Goal: Transaction & Acquisition: Book appointment/travel/reservation

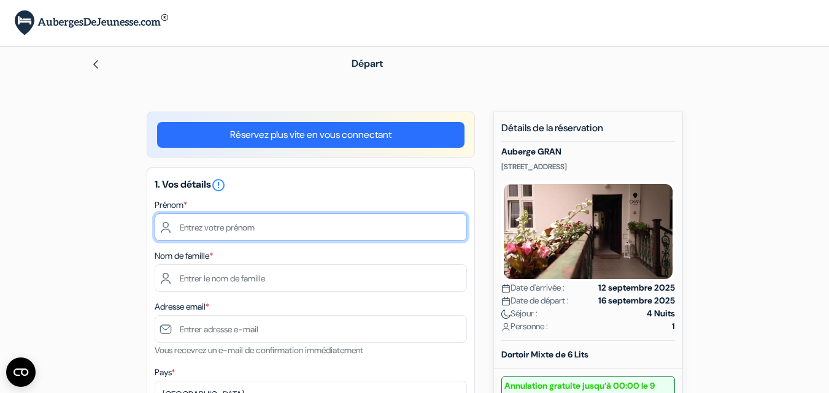
click at [249, 231] on input "text" at bounding box center [311, 228] width 312 height 28
type input "Titouan"
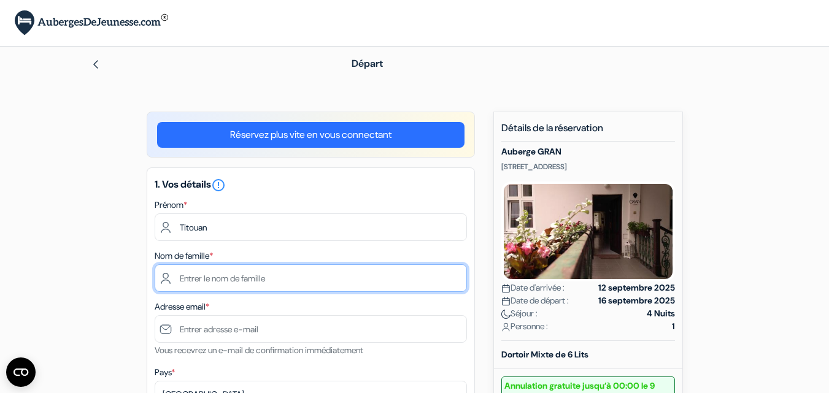
type input "[PERSON_NAME]"
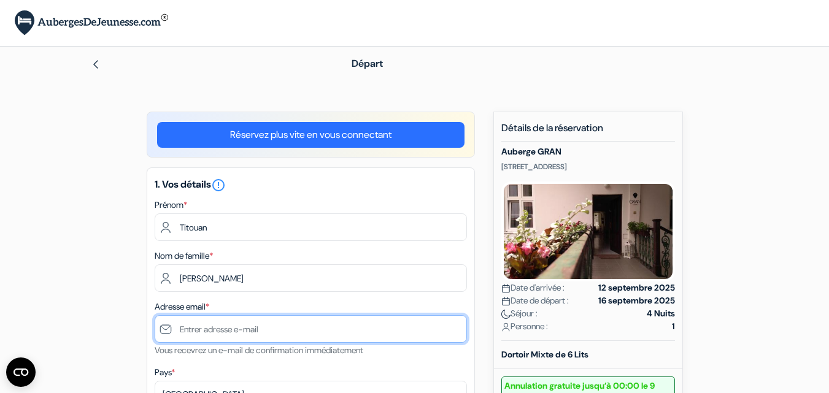
type input "[EMAIL_ADDRESS][DOMAIN_NAME]"
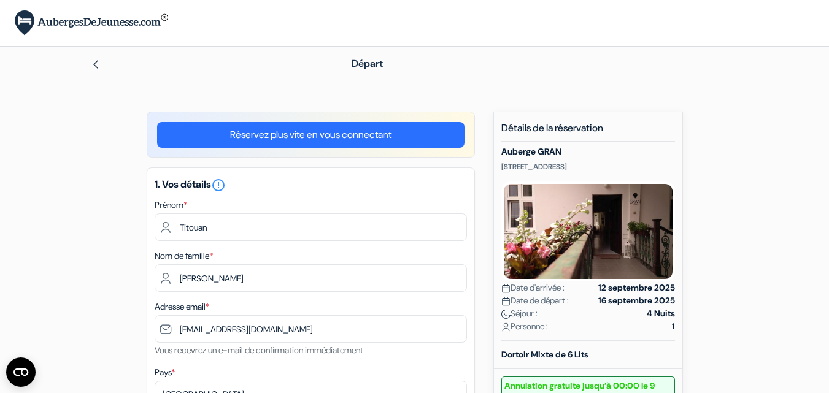
type input "[PHONE_NUMBER]"
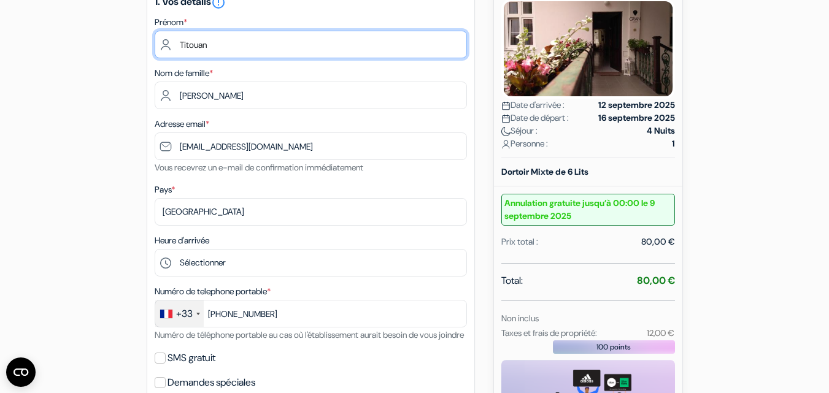
scroll to position [184, 0]
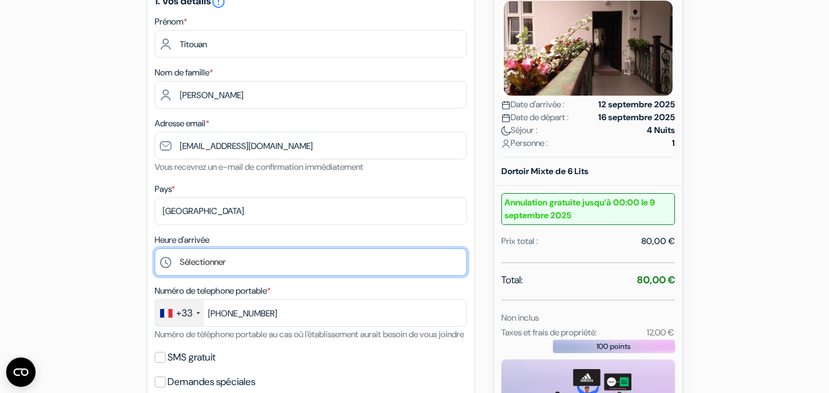
click at [209, 263] on select "Sélectionner 15:00 16:00 17:00 18:00 19:00 20:00 21:00" at bounding box center [311, 263] width 312 height 28
select select "15"
click at [155, 249] on select "Sélectionner 15:00 16:00 17:00 18:00 19:00 20:00 21:00" at bounding box center [311, 263] width 312 height 28
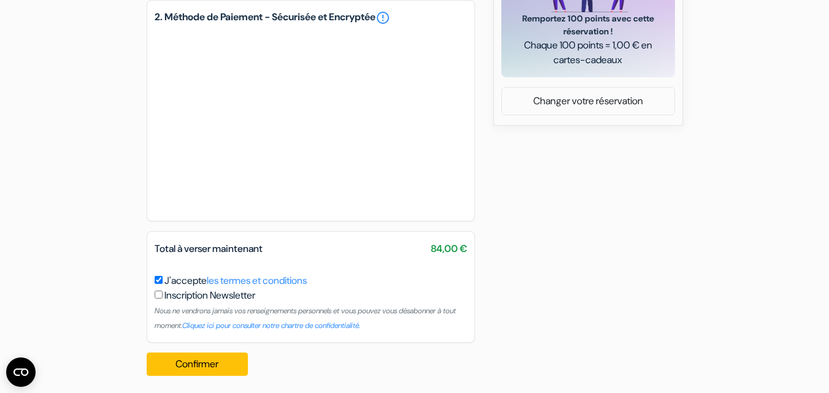
scroll to position [622, 0]
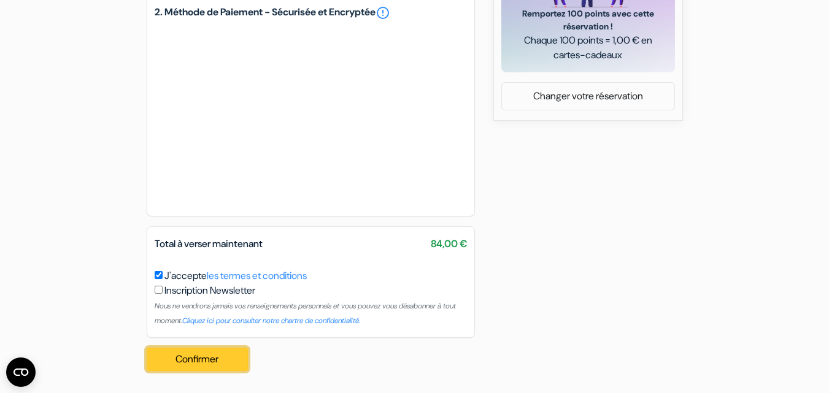
click at [212, 358] on button "Confirmer Loading..." at bounding box center [198, 359] width 102 height 23
click at [231, 359] on button "Confirmer Loading..." at bounding box center [198, 359] width 102 height 23
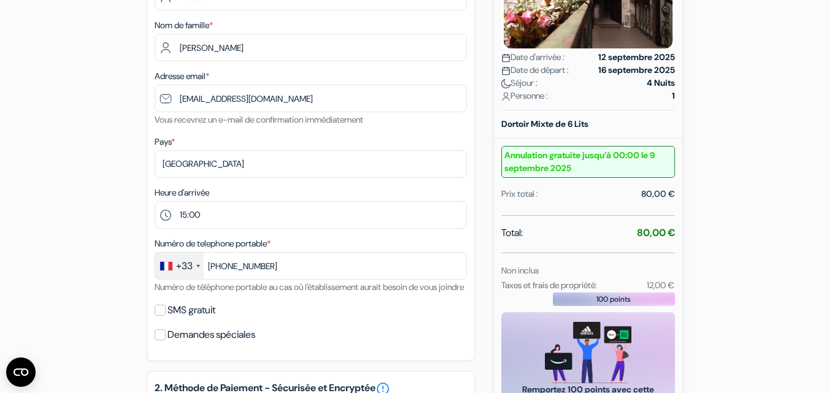
scroll to position [0, 0]
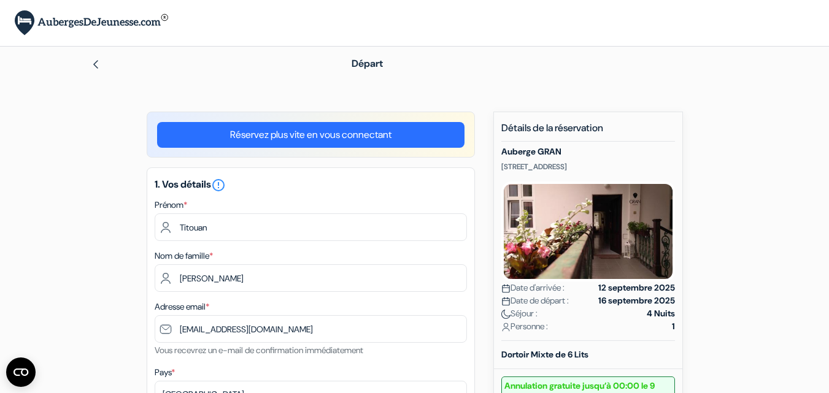
click at [98, 60] on img at bounding box center [96, 65] width 10 height 10
click at [224, 188] on icon "error_outline" at bounding box center [218, 185] width 15 height 15
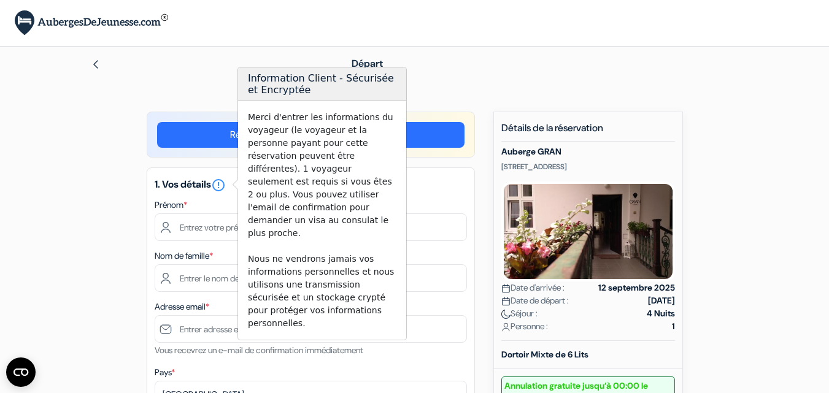
click at [196, 74] on div "Départ" at bounding box center [415, 64] width 700 height 34
